Goal: Go to known website: Access a specific website the user already knows

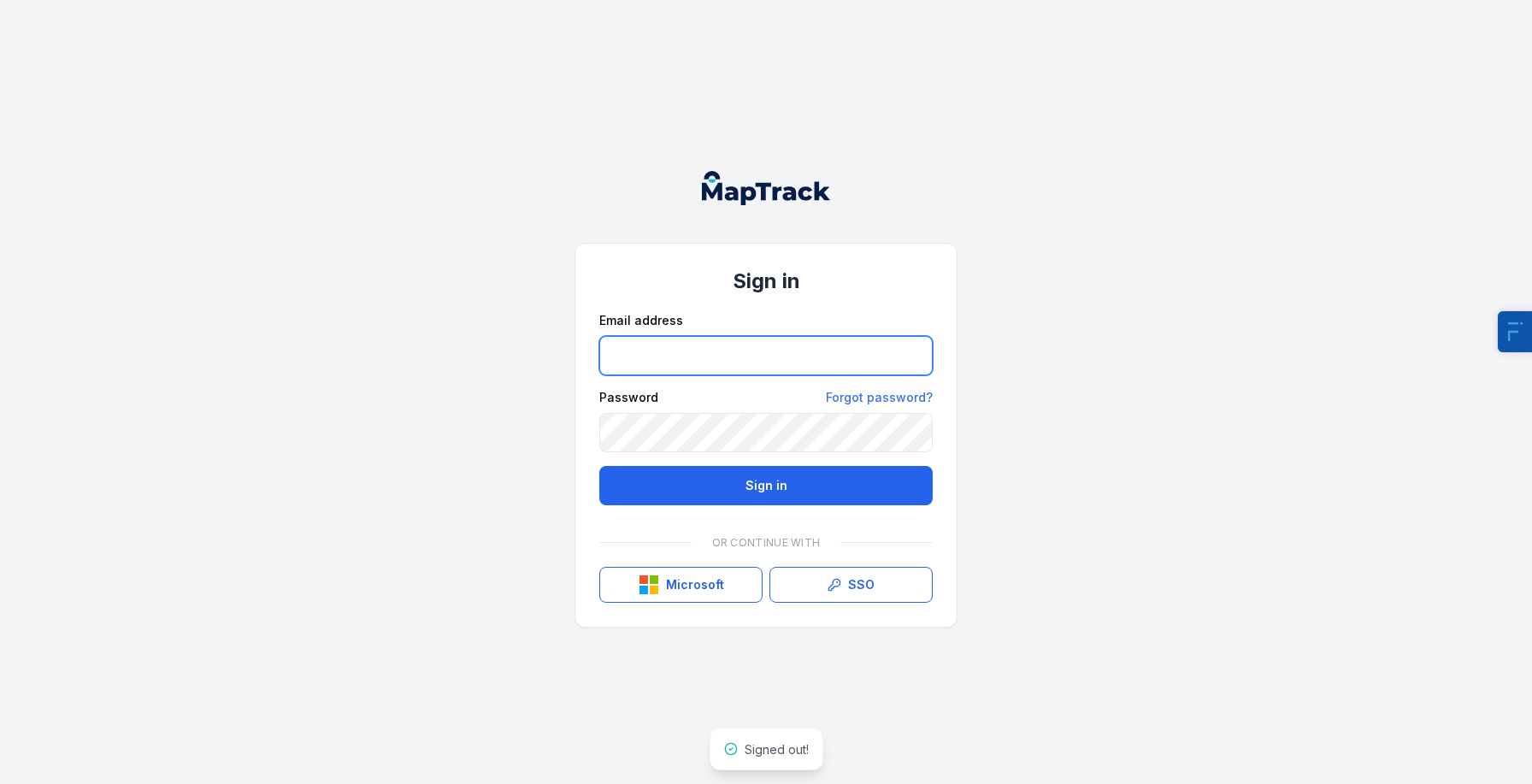
type input "**********"
click at [751, 366] on input "**********" at bounding box center [766, 356] width 333 height 39
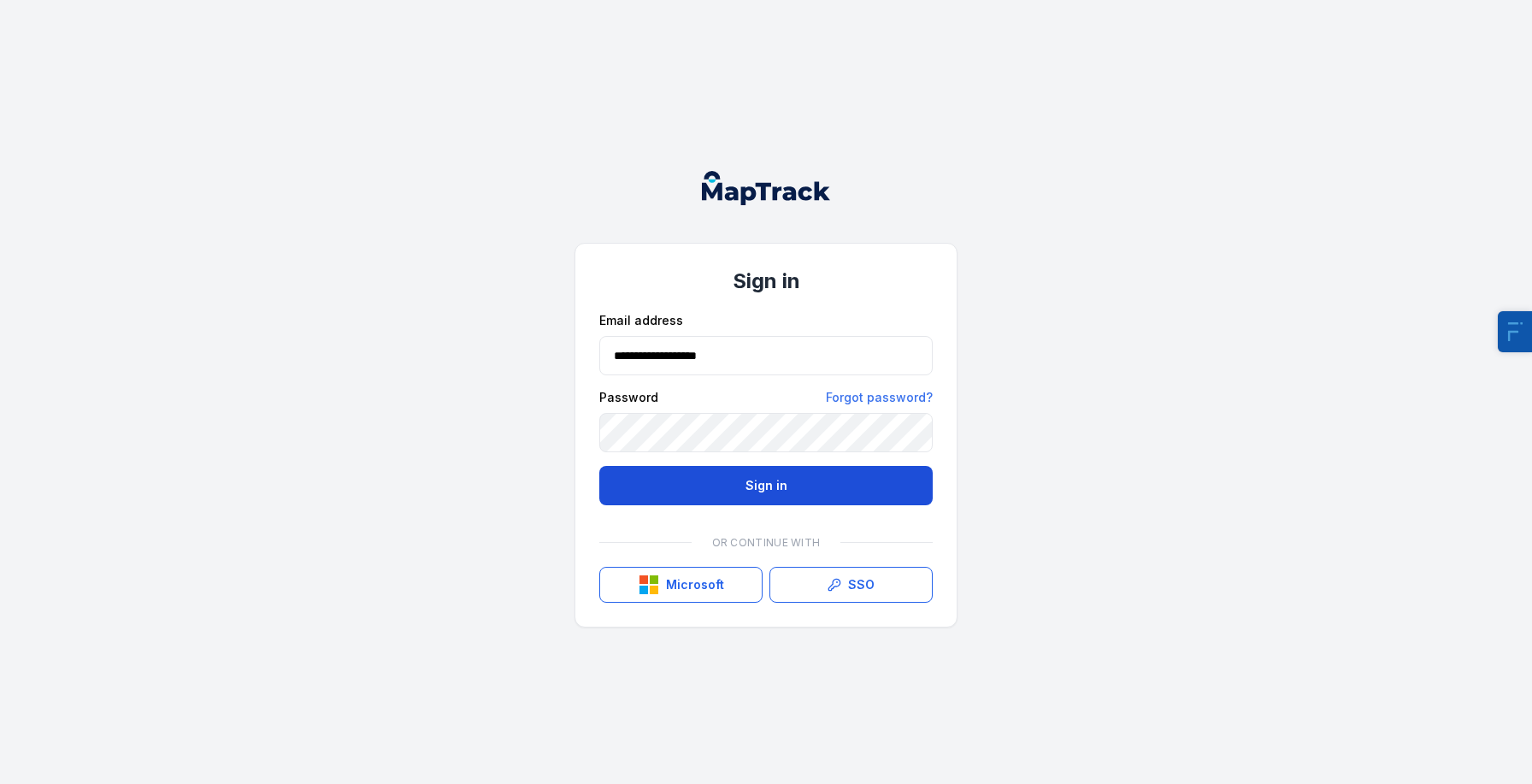
click at [656, 478] on button "Sign in" at bounding box center [766, 485] width 333 height 39
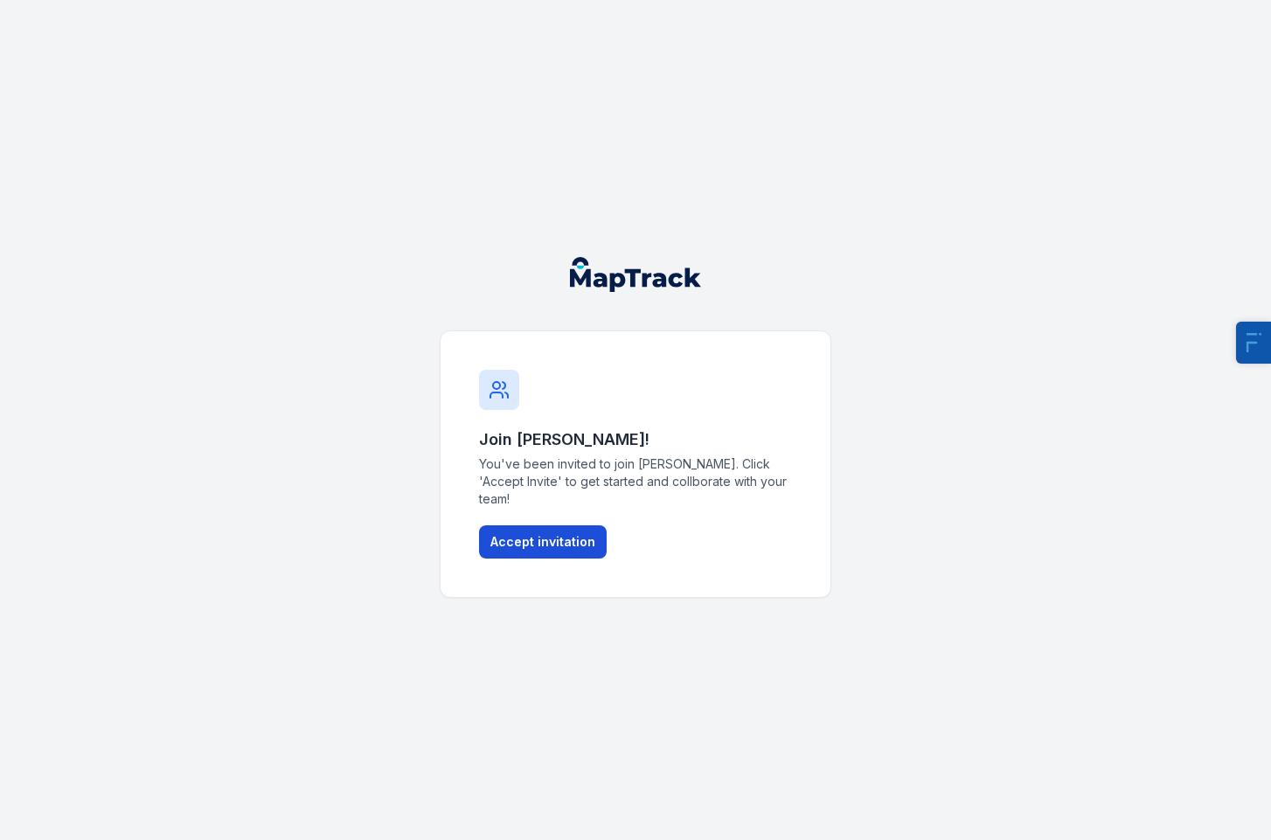
click at [525, 544] on button "Accept invitation" at bounding box center [543, 541] width 128 height 33
